Goal: Information Seeking & Learning: Find specific page/section

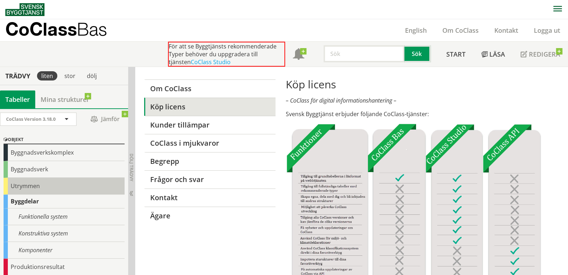
click at [25, 183] on div "Utrymmen" at bounding box center [64, 185] width 121 height 17
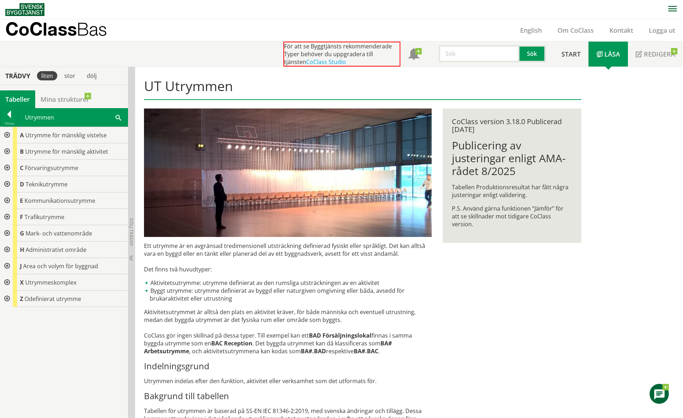
click at [6, 248] on div at bounding box center [6, 249] width 13 height 16
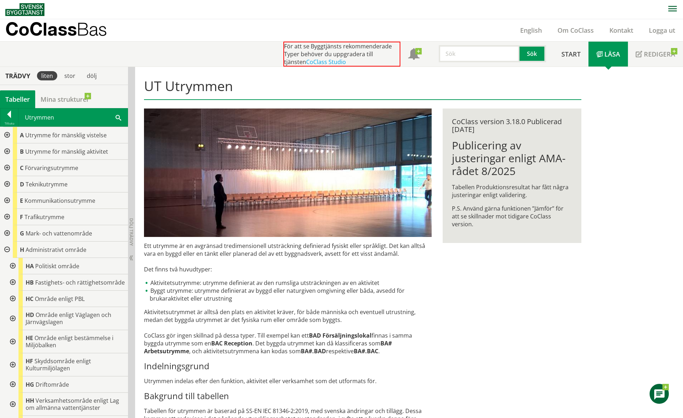
click at [6, 248] on div at bounding box center [6, 249] width 13 height 16
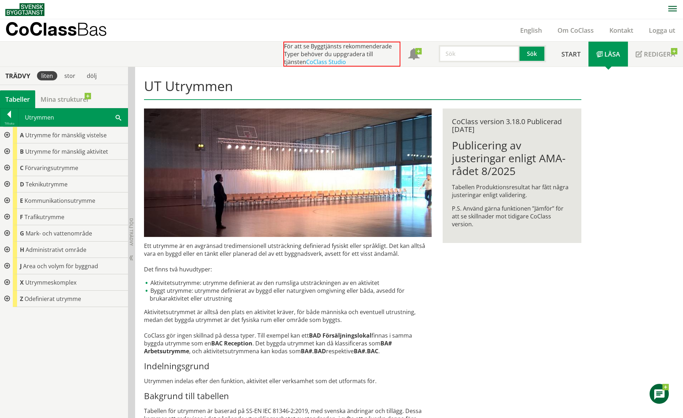
click at [6, 165] on div at bounding box center [6, 168] width 13 height 16
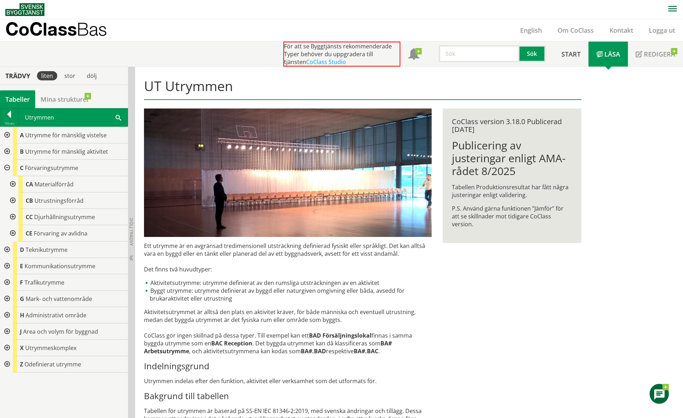
click at [7, 167] on div at bounding box center [6, 168] width 13 height 16
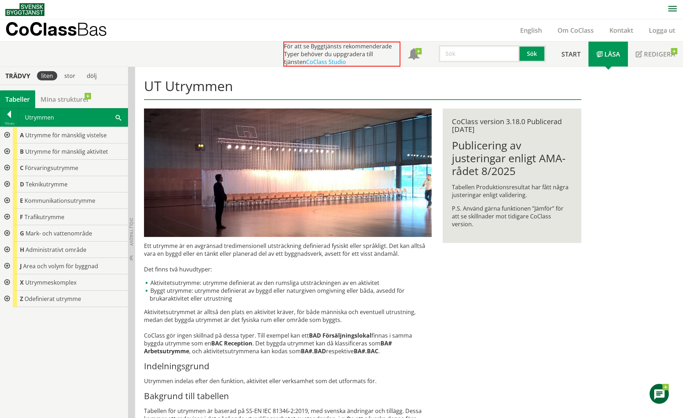
click at [6, 133] on div at bounding box center [6, 135] width 13 height 16
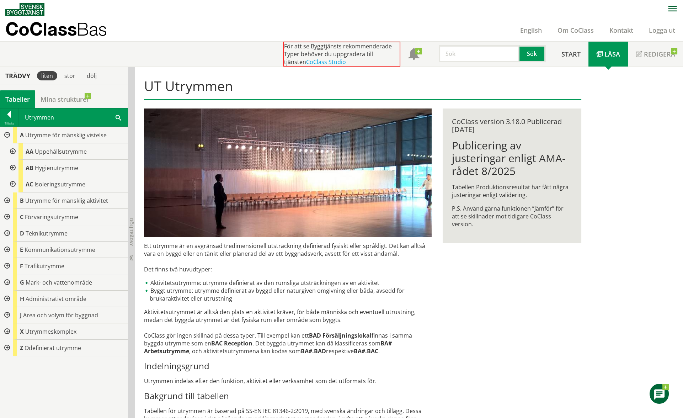
click at [6, 133] on div at bounding box center [6, 135] width 13 height 16
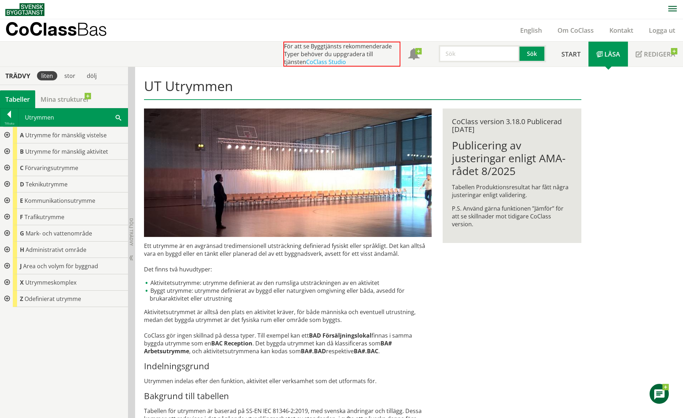
click at [9, 150] on div at bounding box center [6, 151] width 13 height 16
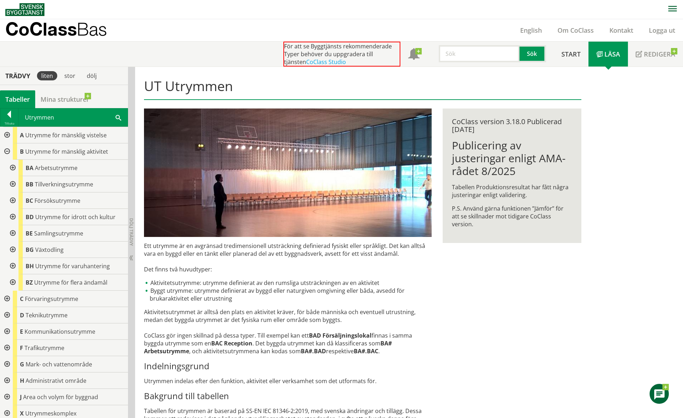
click at [12, 167] on div at bounding box center [12, 168] width 13 height 16
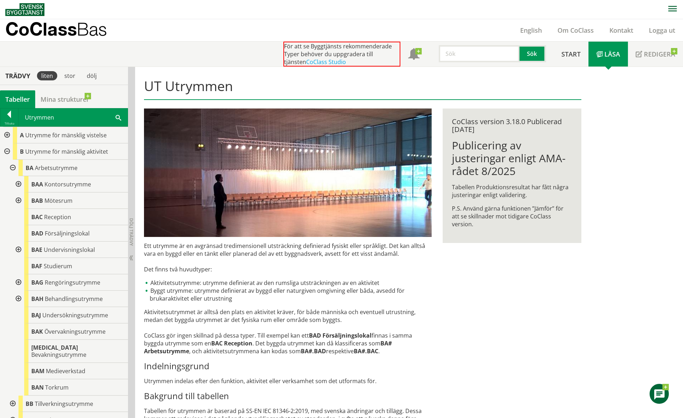
click at [12, 167] on div at bounding box center [12, 168] width 13 height 16
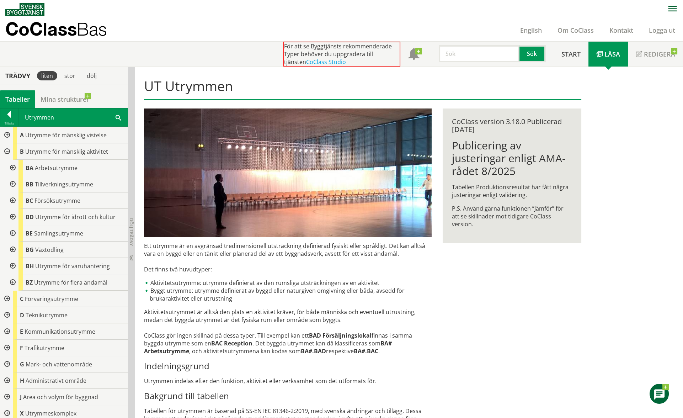
click at [7, 151] on div at bounding box center [6, 151] width 13 height 16
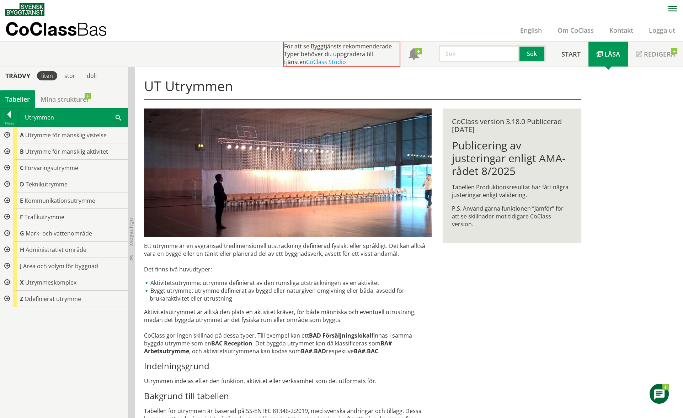
click at [7, 274] on div at bounding box center [6, 282] width 13 height 16
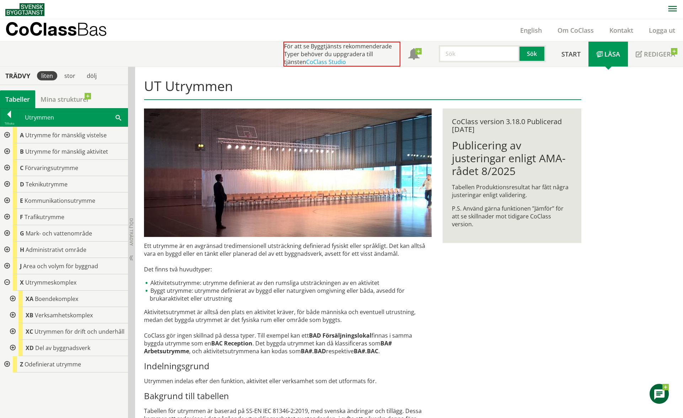
click at [12, 274] on div at bounding box center [12, 315] width 13 height 16
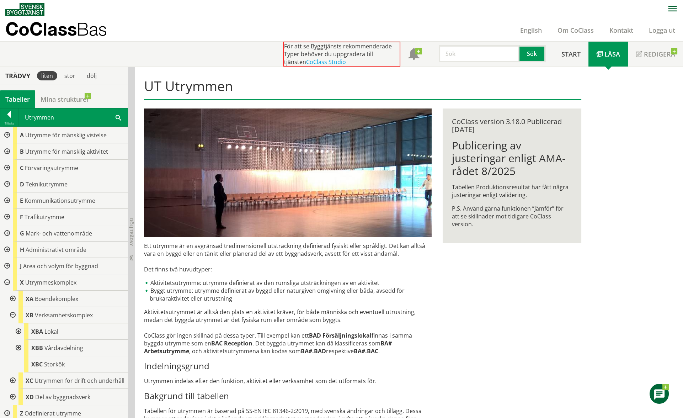
click at [18, 274] on div at bounding box center [17, 331] width 13 height 16
click at [484, 49] on input "text" at bounding box center [479, 53] width 81 height 17
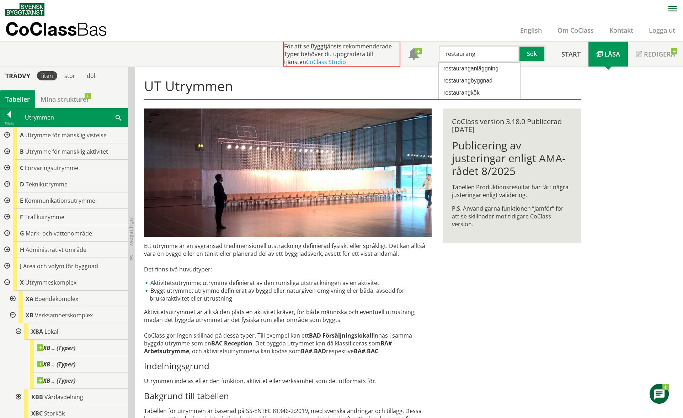
type input "restaurang"
